Goal: Task Accomplishment & Management: Use online tool/utility

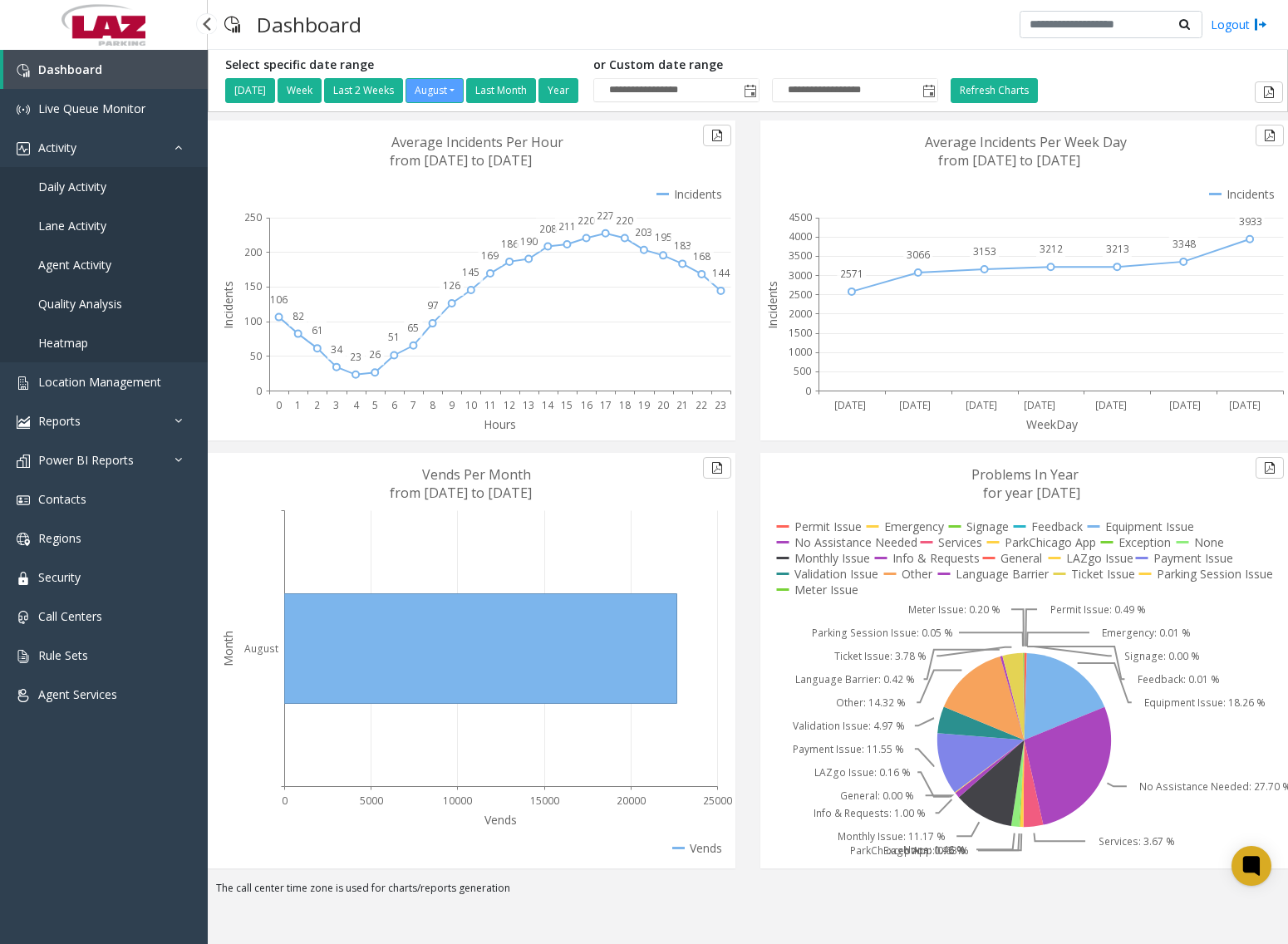
click at [123, 196] on link "Daily Activity" at bounding box center [104, 186] width 208 height 39
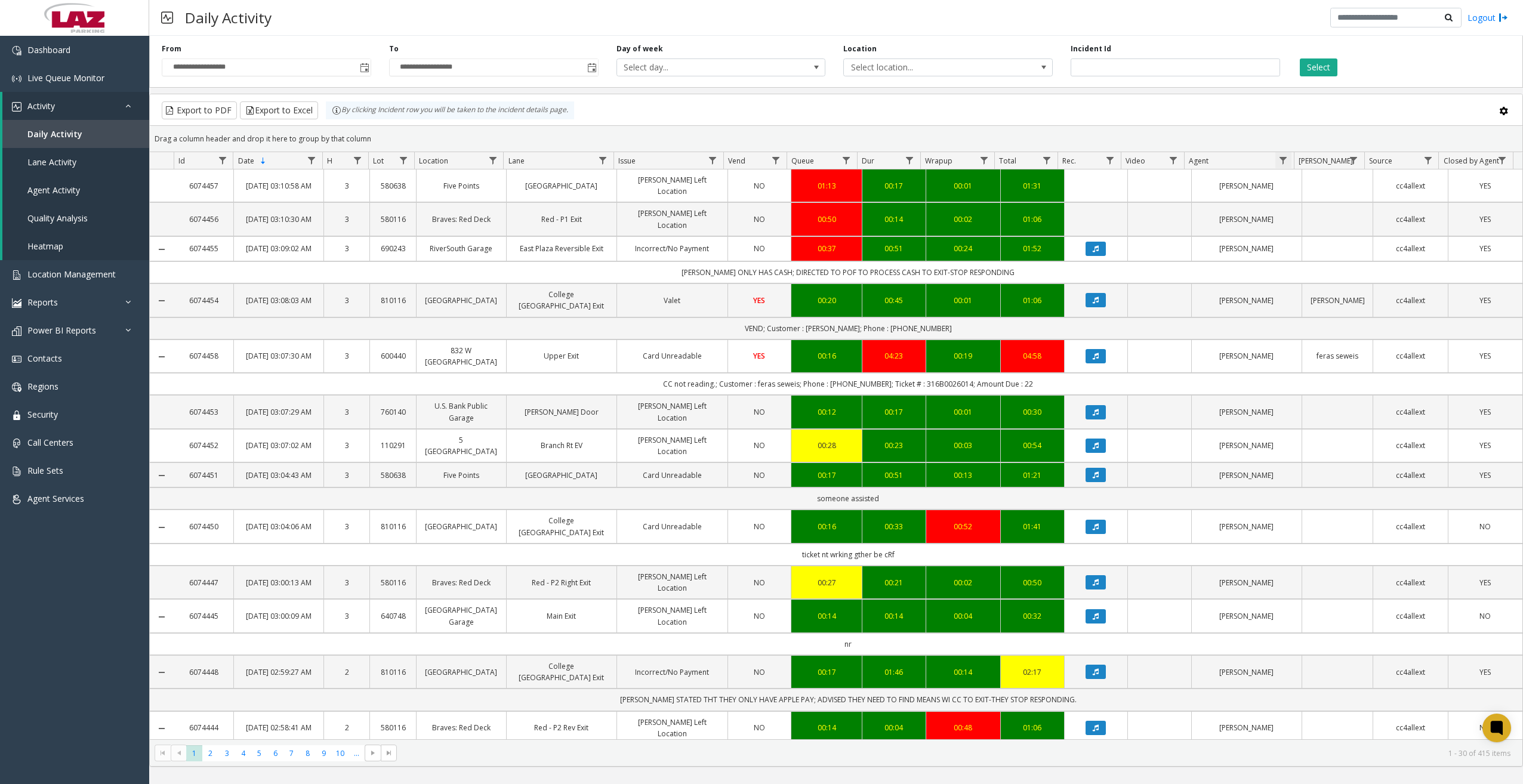
click at [924, 162] on span "Data table" at bounding box center [1283, 160] width 9 height 9
click at [924, 208] on input "Agent Filter" at bounding box center [1335, 212] width 102 height 20
type input "*****"
click at [924, 315] on button "Filter" at bounding box center [1360, 323] width 49 height 26
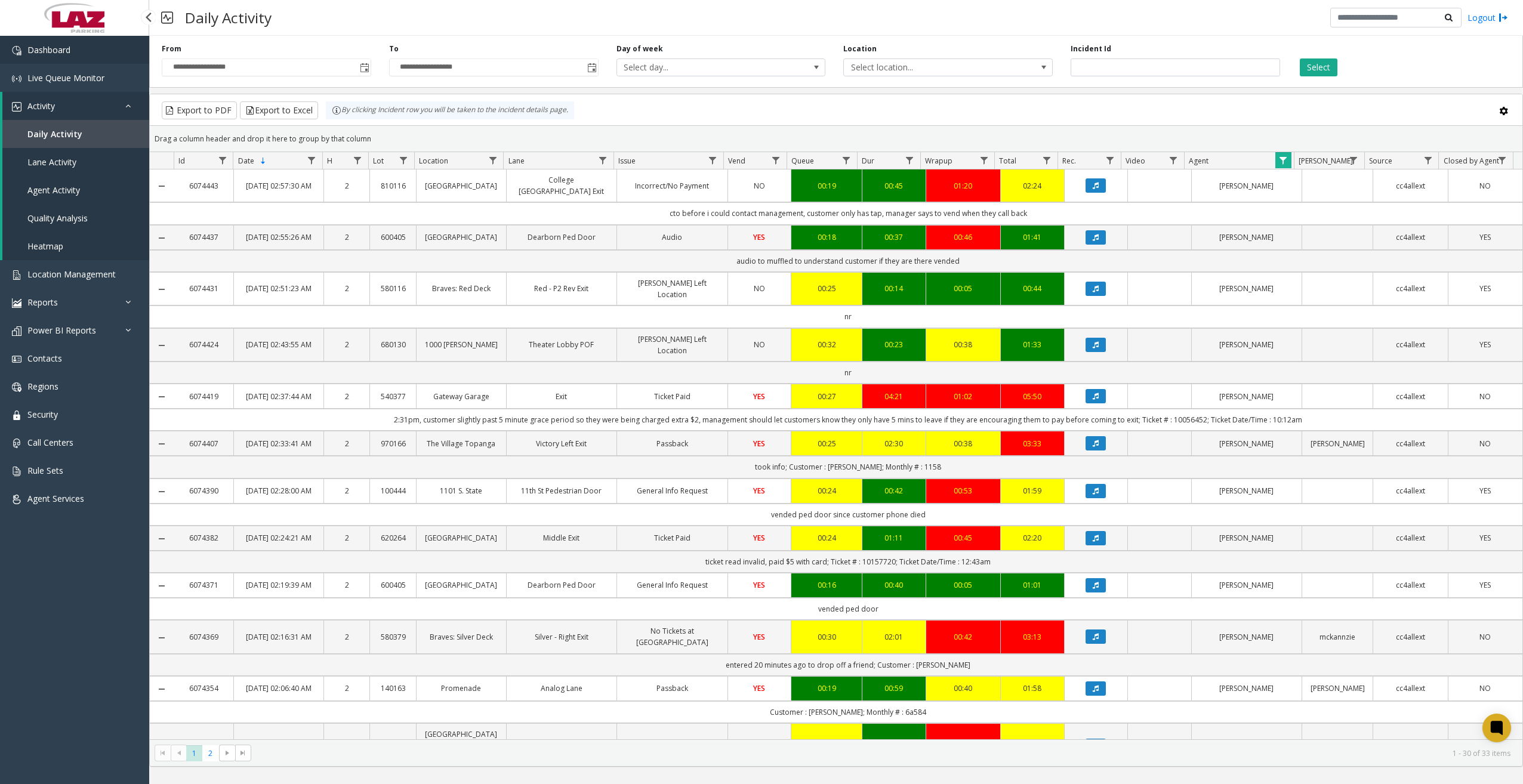
click at [103, 51] on link "Dashboard" at bounding box center [74, 50] width 149 height 28
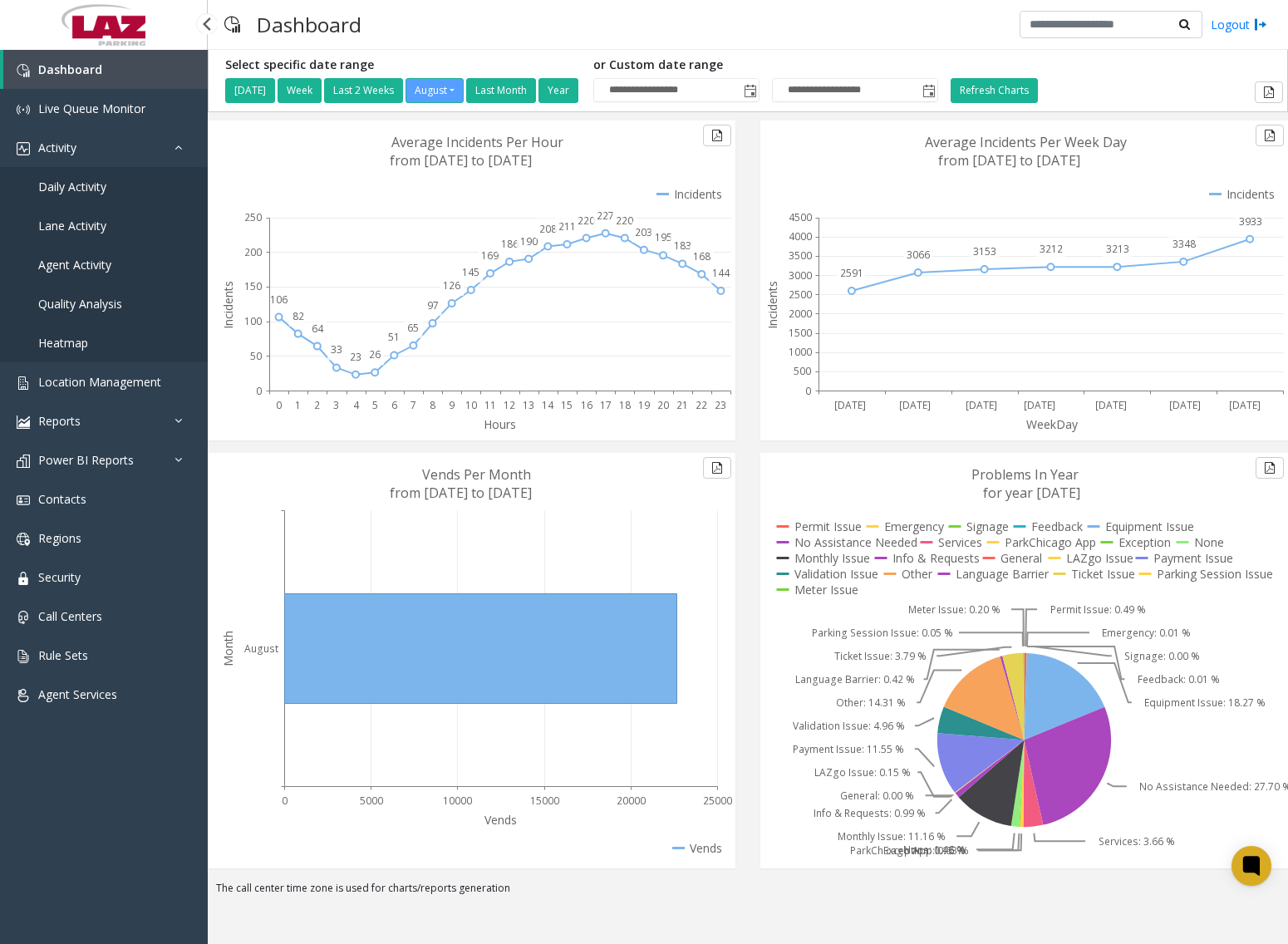
click at [121, 191] on link "Daily Activity" at bounding box center [104, 186] width 208 height 39
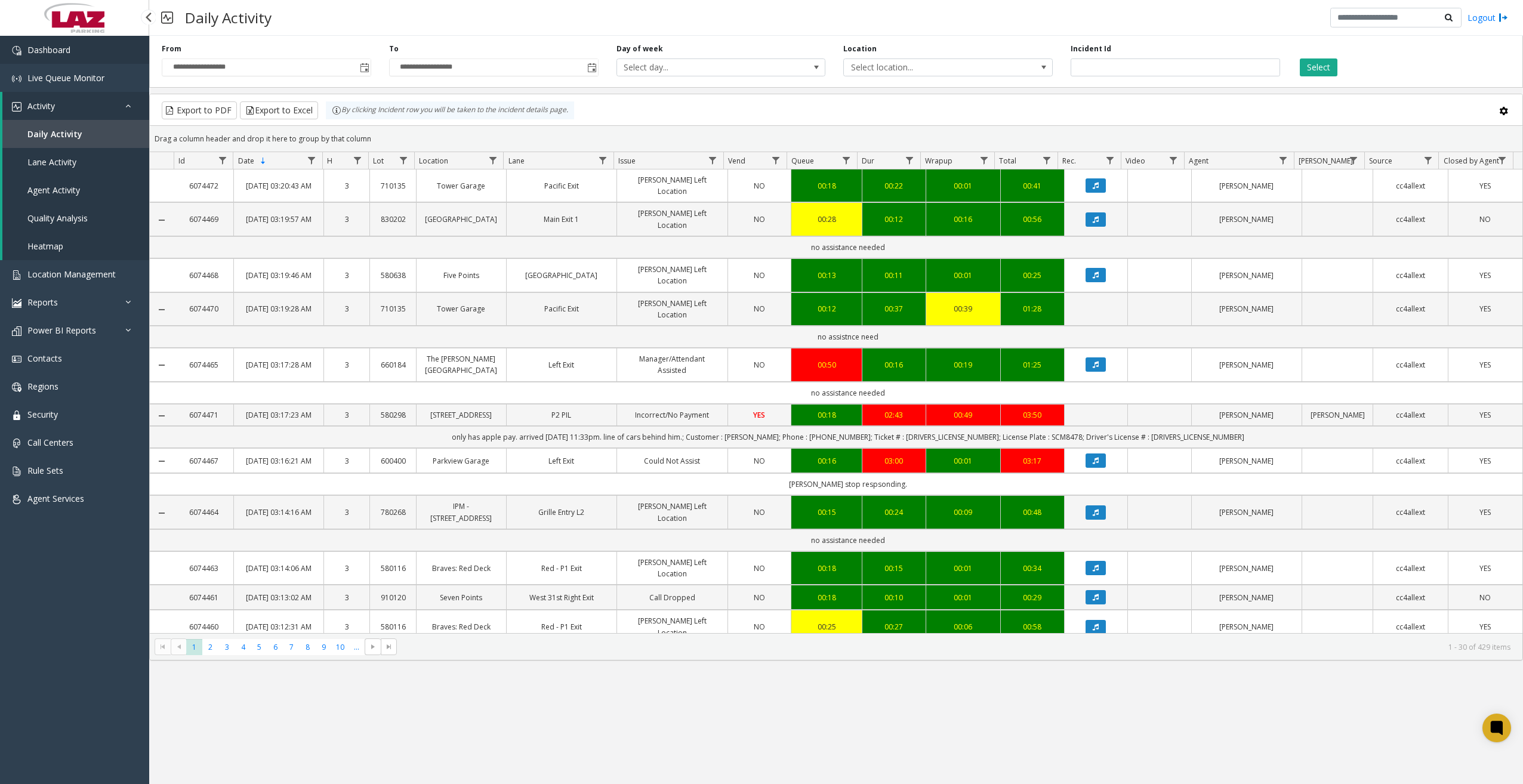
click at [122, 62] on link "Dashboard" at bounding box center [74, 50] width 149 height 28
